Goal: Information Seeking & Learning: Learn about a topic

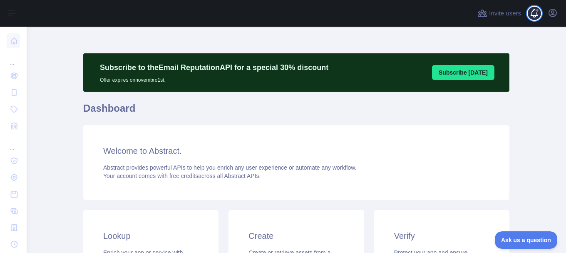
click at [533, 17] on span at bounding box center [537, 13] width 17 height 27
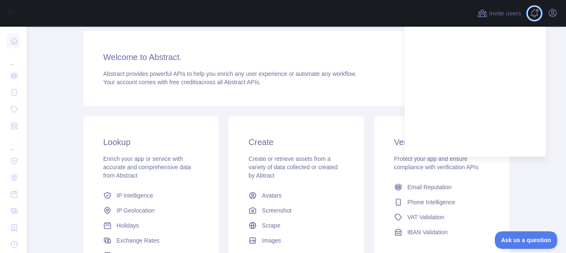
scroll to position [125, 0]
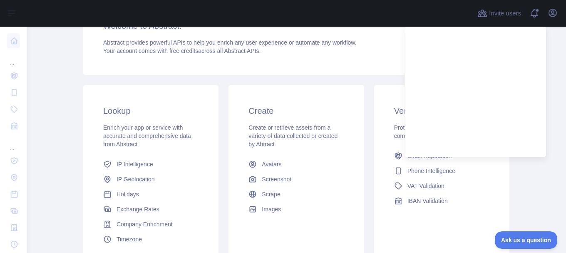
click at [334, 79] on div "Subscribe to the Email Reputation API for a special 30 % discount Offer expires…" at bounding box center [296, 99] width 426 height 343
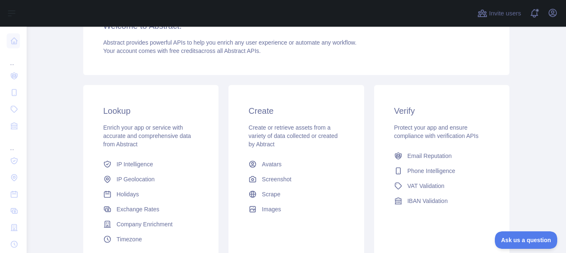
scroll to position [166, 0]
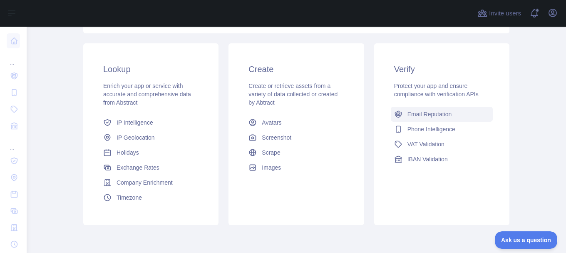
click at [426, 116] on span "Email Reputation" at bounding box center [429, 114] width 45 height 8
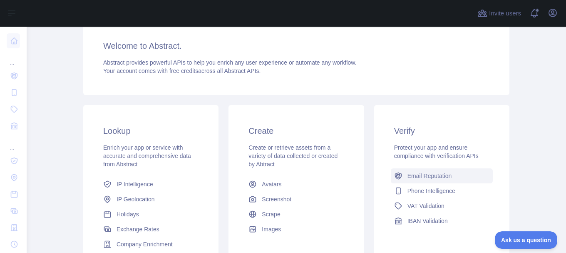
scroll to position [125, 0]
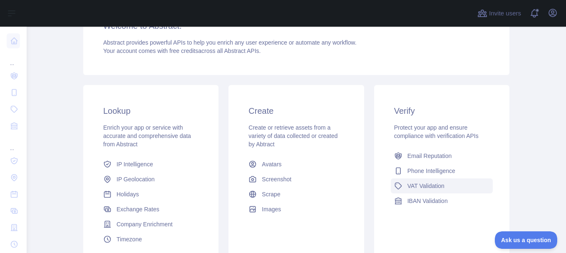
click at [427, 188] on span "VAT Validation" at bounding box center [425, 185] width 37 height 8
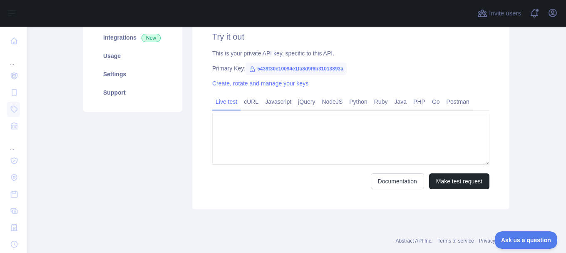
type textarea "**********"
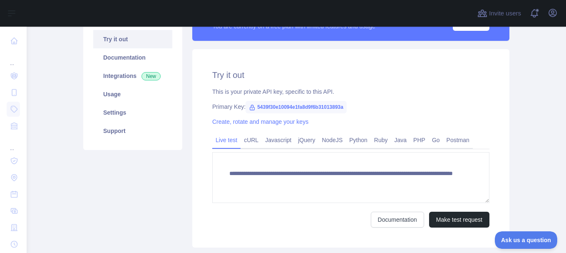
scroll to position [42, 0]
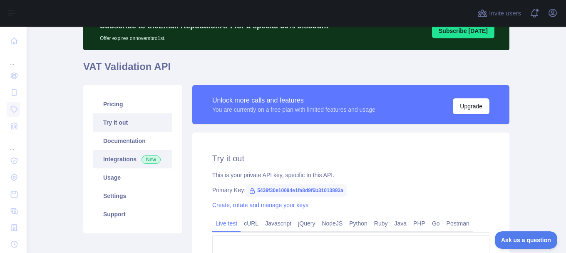
click at [117, 154] on link "Integrations New" at bounding box center [132, 159] width 79 height 18
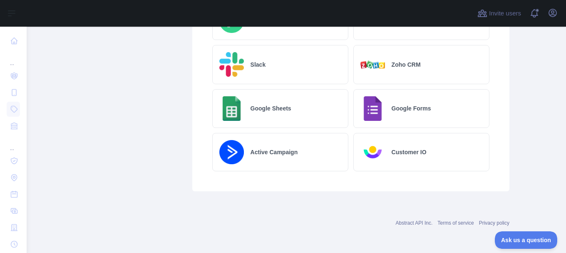
scroll to position [449, 0]
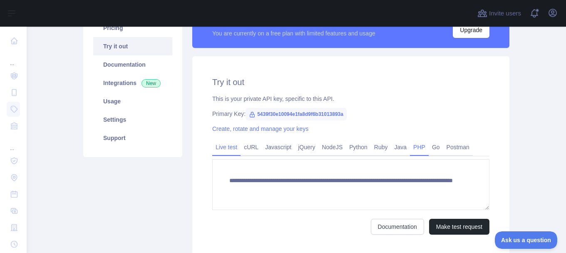
scroll to position [98, 0]
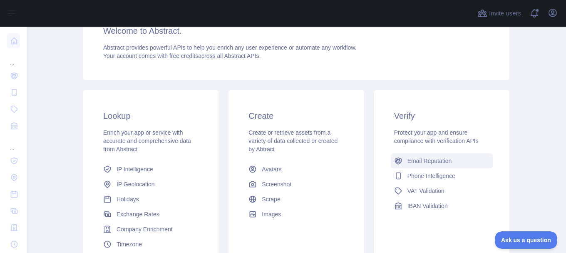
scroll to position [139, 0]
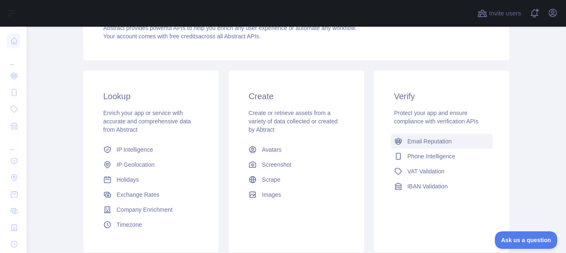
click at [450, 139] on link "Email Reputation" at bounding box center [442, 141] width 102 height 15
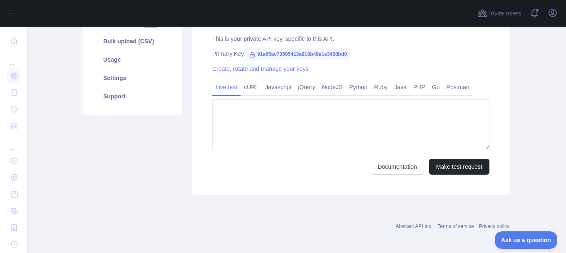
type textarea "**********"
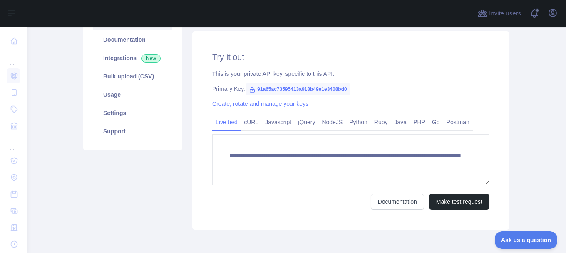
scroll to position [139, 0]
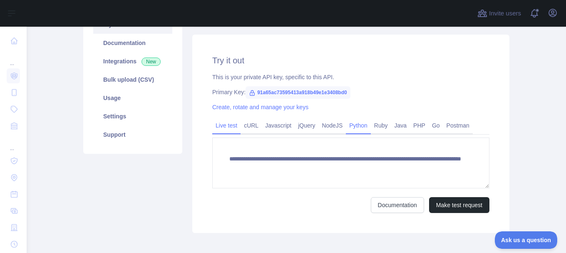
click at [357, 127] on link "Python" at bounding box center [358, 125] width 25 height 13
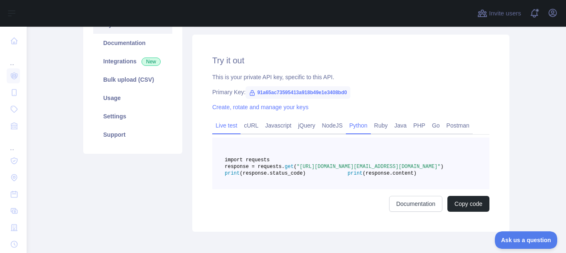
click at [226, 123] on link "Live test" at bounding box center [226, 125] width 28 height 13
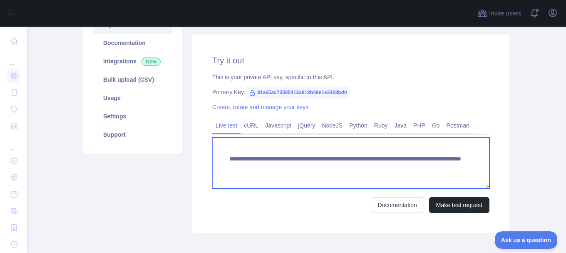
drag, startPoint x: 436, startPoint y: 169, endPoint x: 211, endPoint y: 159, distance: 224.6
click at [212, 159] on textarea "**********" at bounding box center [350, 162] width 277 height 51
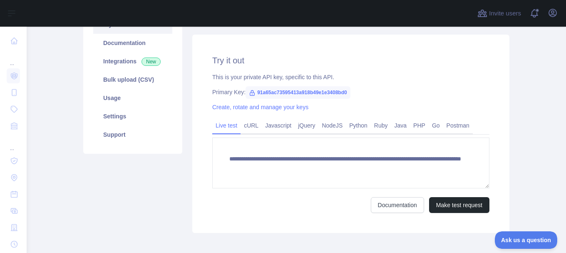
drag, startPoint x: 403, startPoint y: 71, endPoint x: 375, endPoint y: 86, distance: 31.8
click at [404, 71] on div "**********" at bounding box center [350, 134] width 317 height 198
drag, startPoint x: 345, startPoint y: 91, endPoint x: 250, endPoint y: 90, distance: 94.9
click at [250, 90] on span "91a65ac73595413a918b49e1e3408bd0" at bounding box center [298, 92] width 105 height 12
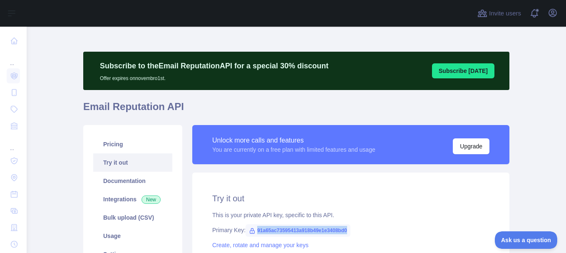
scroll to position [0, 0]
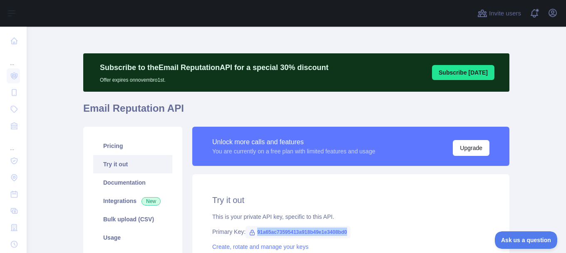
copy span "91a65ac73595413a918b49e1e3408bd0"
click at [533, 15] on span at bounding box center [537, 13] width 17 height 27
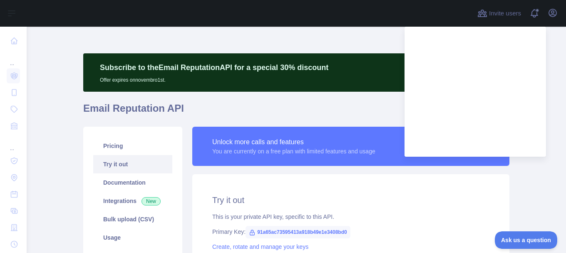
click at [347, 38] on div "**********" at bounding box center [296, 230] width 426 height 407
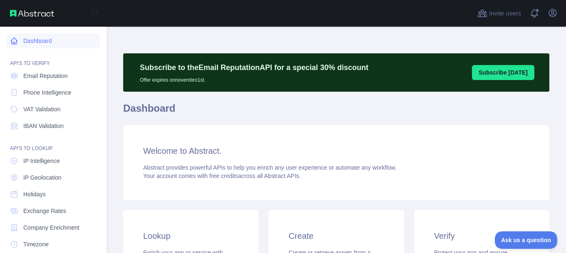
click at [44, 39] on link "Dashboard" at bounding box center [53, 40] width 93 height 15
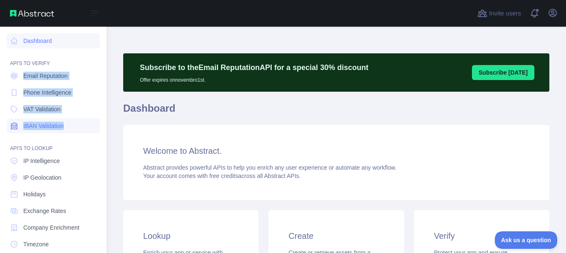
drag, startPoint x: 83, startPoint y: 68, endPoint x: 67, endPoint y: 129, distance: 62.8
click at [67, 129] on nav "Dashboard API'S TO VERIFY Email Reputation Phone Intelligence VAT Validation IB…" at bounding box center [53, 182] width 93 height 310
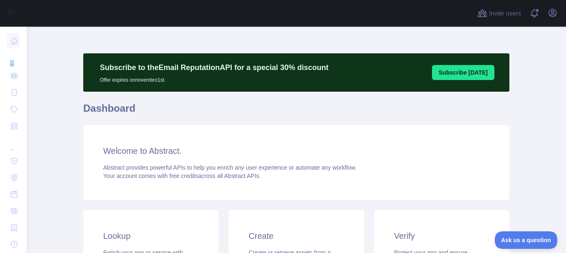
copy nav "API'S TO VERIFY Email Reputation Phone Intelligence VAT Validation"
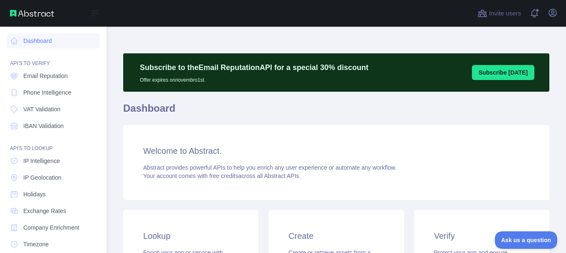
click at [97, 141] on div "Dashboard API'S TO VERIFY Email Reputation Phone Intelligence VAT Validation IB…" at bounding box center [53, 171] width 107 height 343
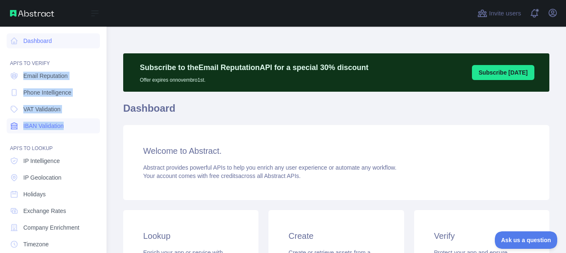
drag, startPoint x: 16, startPoint y: 76, endPoint x: 68, endPoint y: 125, distance: 71.3
click at [66, 127] on div "Dashboard API'S TO VERIFY Email Reputation Phone Intelligence VAT Validation IB…" at bounding box center [53, 171] width 107 height 343
copy nav "Email Reputation Phone Intelligence VAT Validation IBAN Validation"
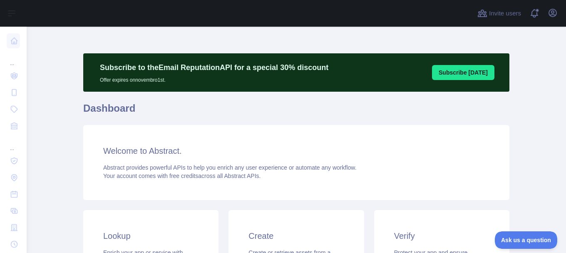
click at [191, 125] on div "Welcome to Abstract. Abstract provides powerful APIs to help you enrich any use…" at bounding box center [296, 162] width 426 height 75
click at [466, 75] on button "Subscribe [DATE]" at bounding box center [463, 72] width 62 height 15
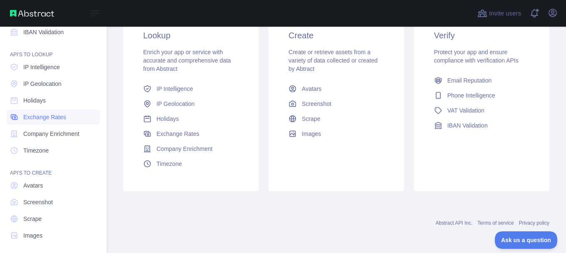
scroll to position [97, 0]
